Goal: Information Seeking & Learning: Learn about a topic

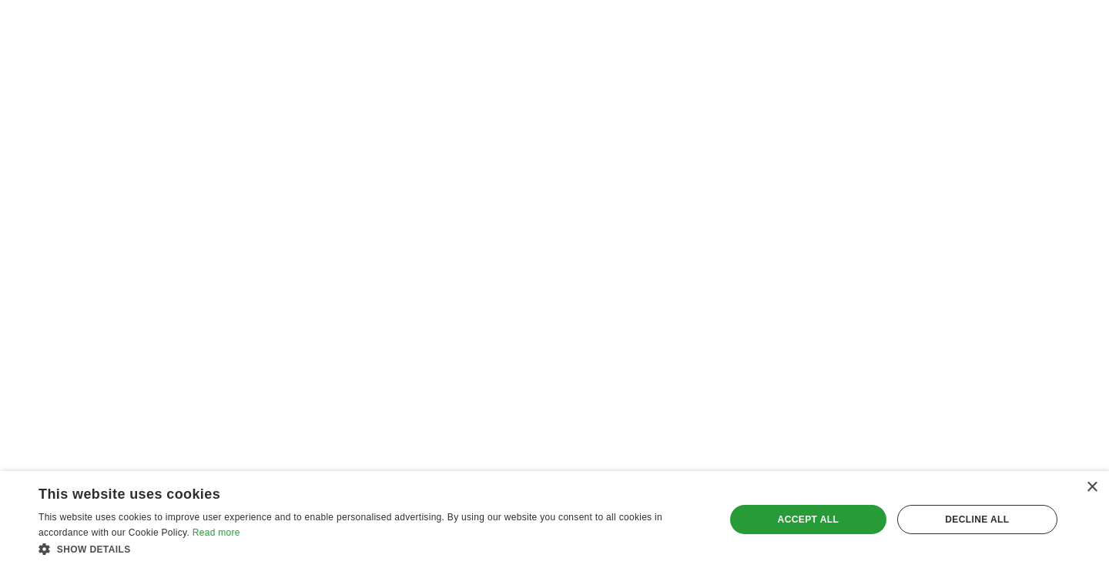
scroll to position [2174, 0]
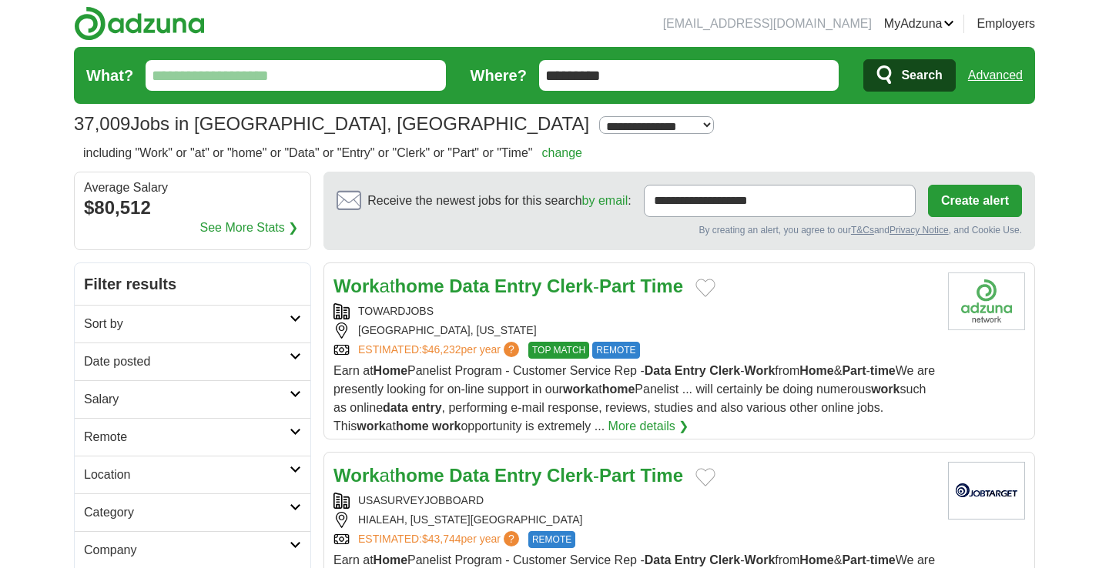
click at [528, 391] on span "Earn at Home Panelist Program - Customer Service Rep - Data Entry Clerk - Work …" at bounding box center [635, 398] width 602 height 69
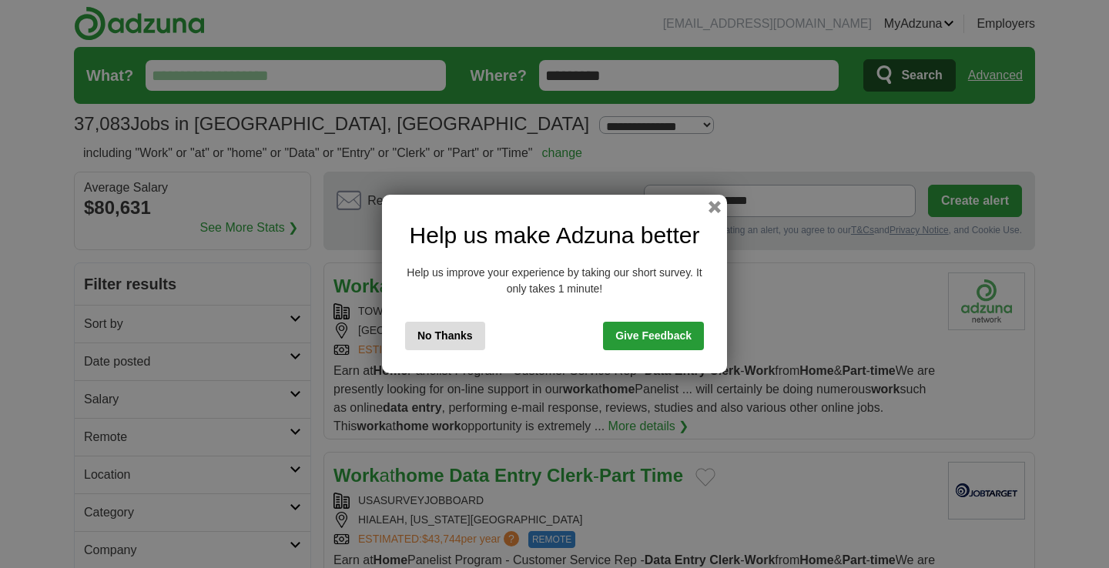
click at [451, 328] on button "No Thanks" at bounding box center [445, 336] width 80 height 28
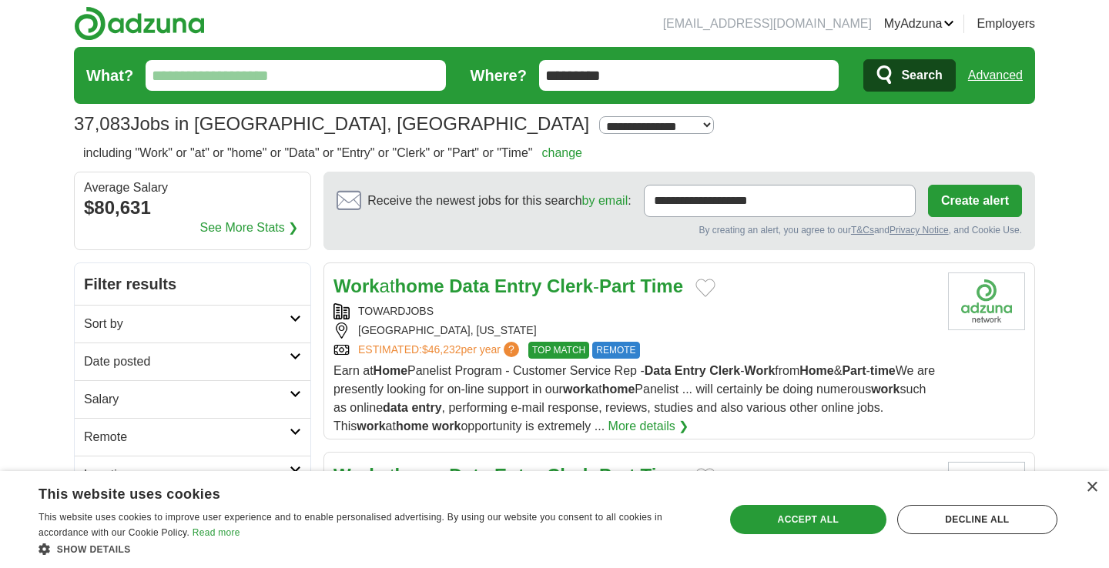
click at [465, 347] on link "ESTIMATED: $46,232 per year ?" at bounding box center [440, 350] width 164 height 17
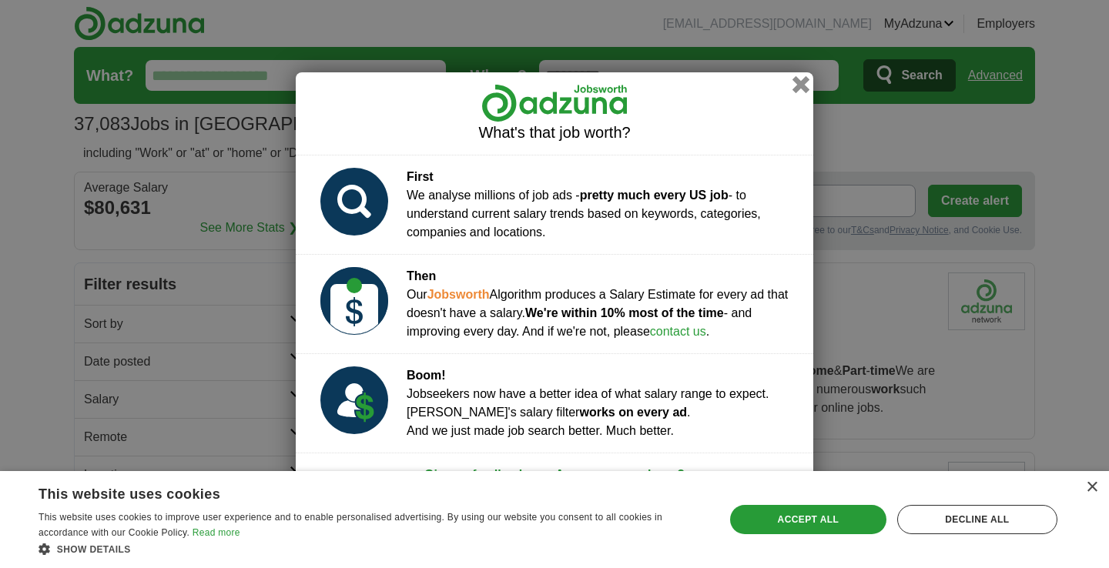
click at [800, 79] on button "button" at bounding box center [801, 83] width 17 height 17
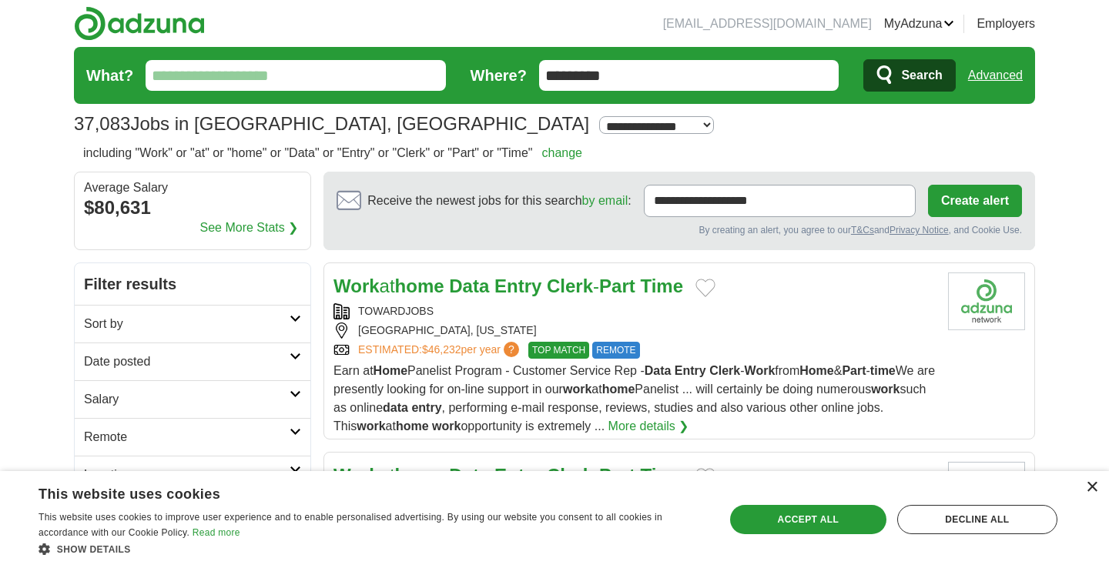
click at [1095, 486] on div "×" at bounding box center [1092, 488] width 12 height 12
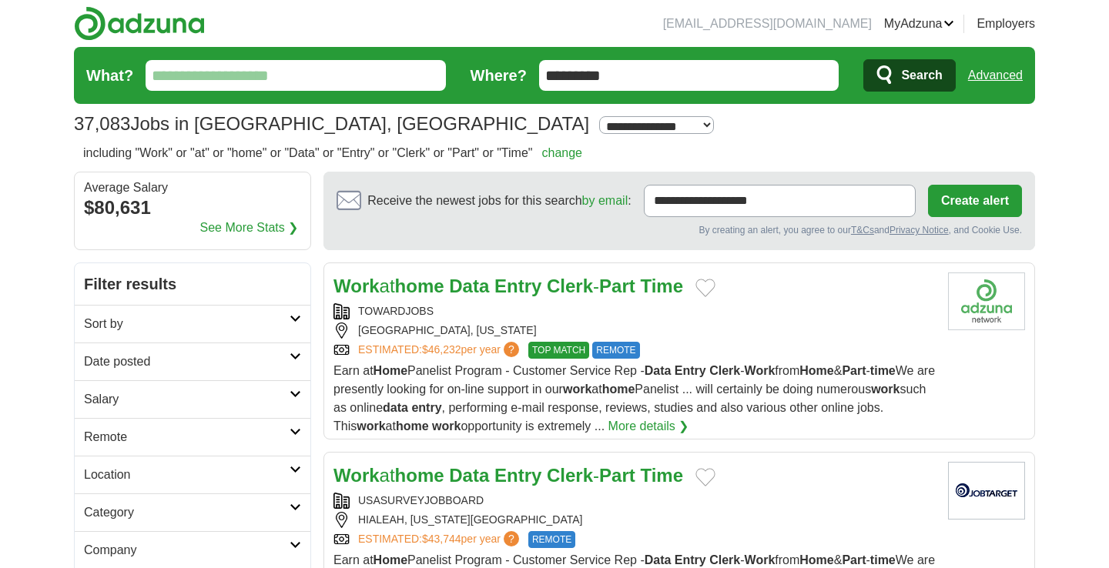
click at [728, 371] on strong "Clerk" at bounding box center [724, 370] width 31 height 13
